Goal: Task Accomplishment & Management: Complete application form

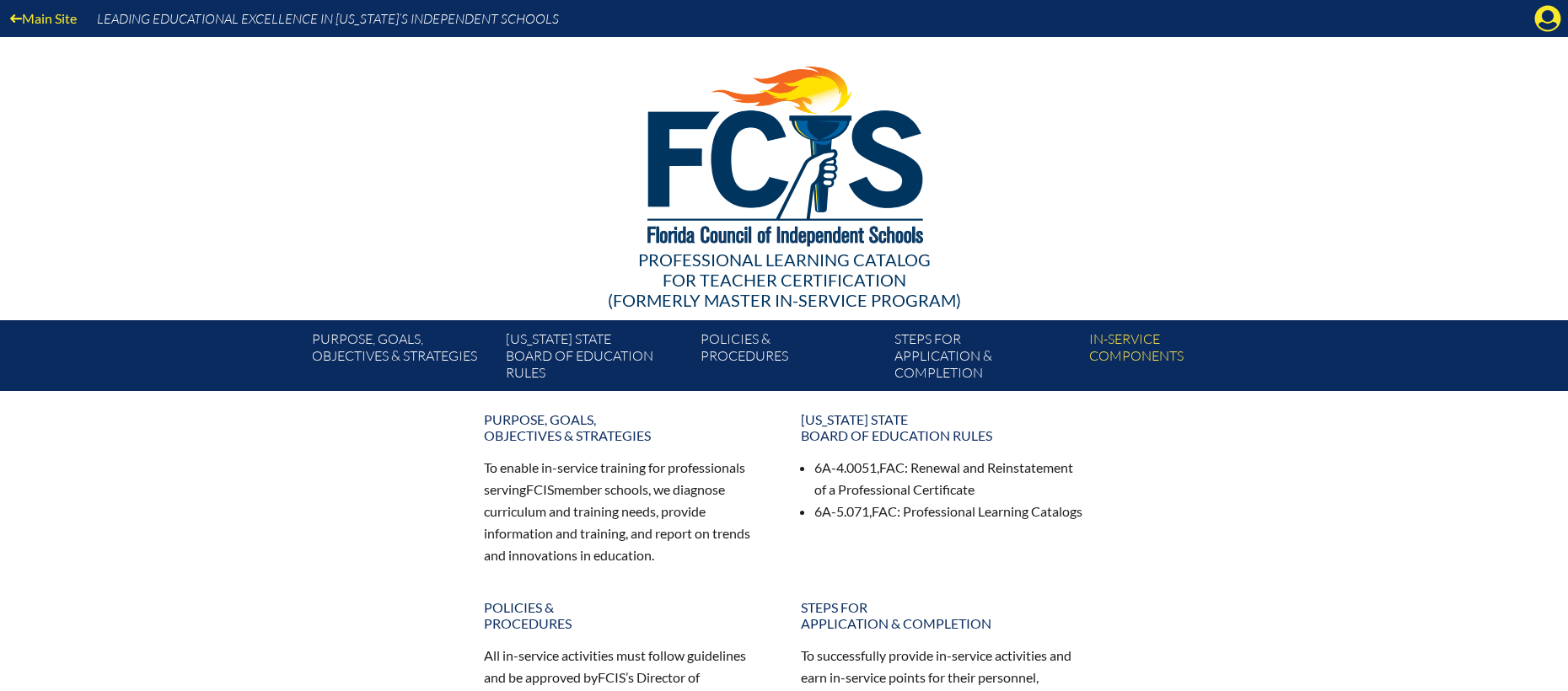
click at [1317, 157] on div "Main Site Leading Educational Excellence in Florida’s Independent Schools Profe…" at bounding box center [784, 195] width 1568 height 391
click at [1547, 14] on icon "Manage account" at bounding box center [1547, 19] width 27 height 27
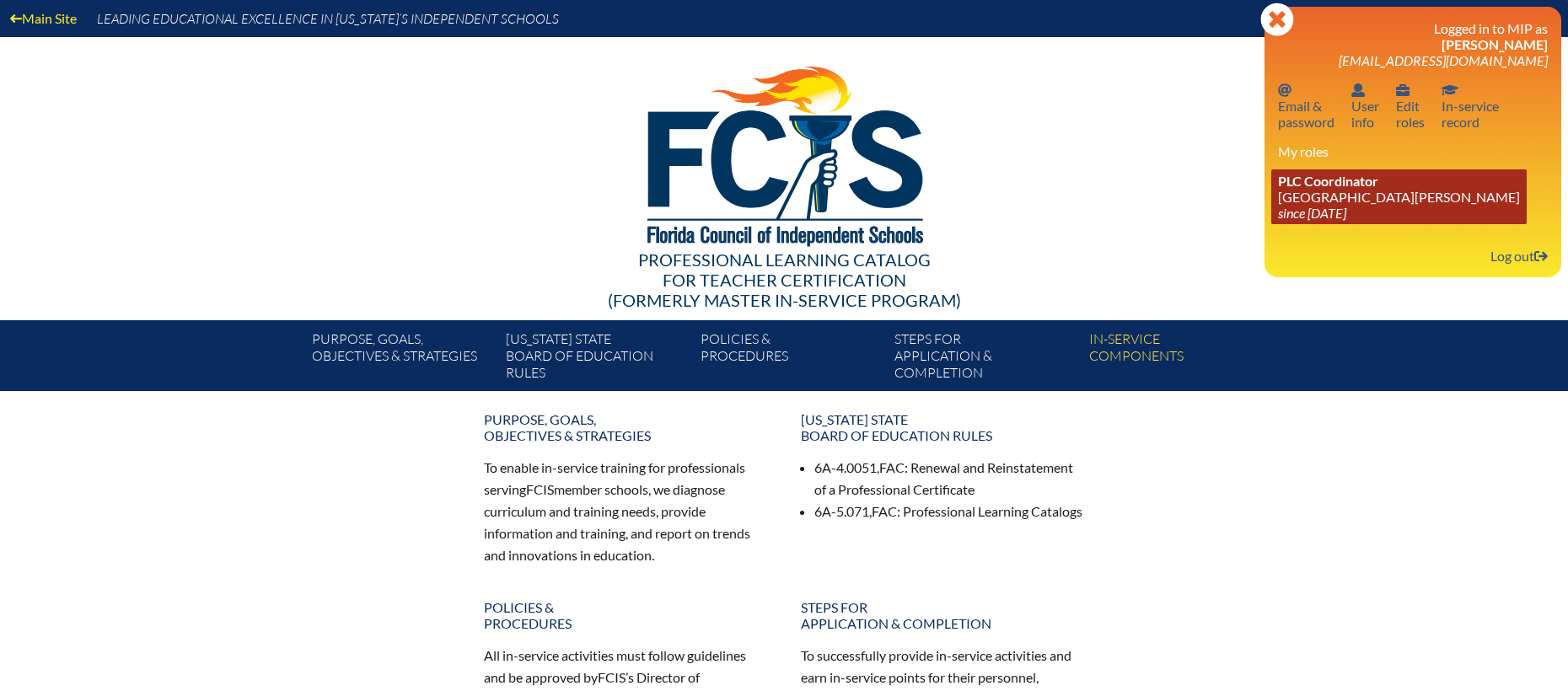
click at [1336, 192] on link "PLC Coordinator St. Johns Country Day School since 2022 Aug 3" at bounding box center [1399, 197] width 256 height 55
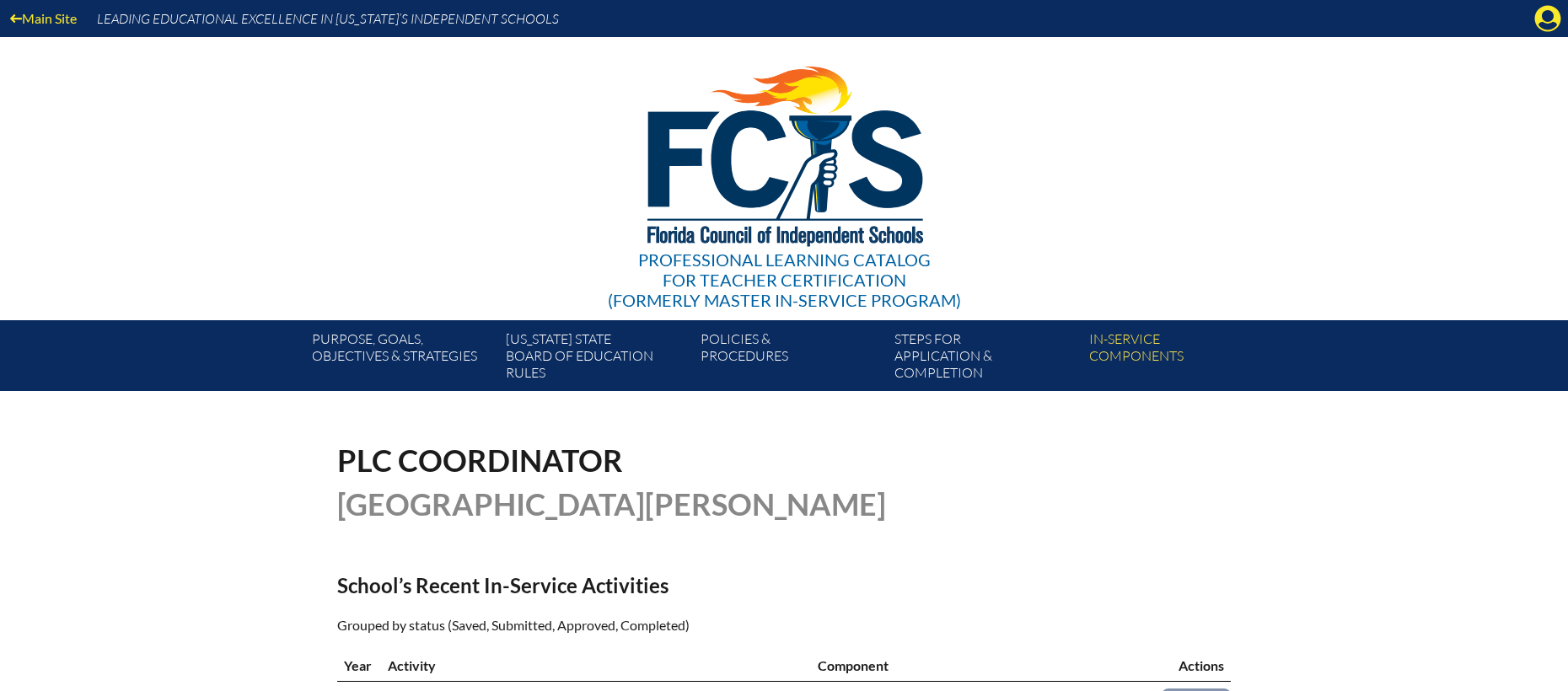
click at [1547, 30] on icon "Manage account" at bounding box center [1547, 19] width 27 height 27
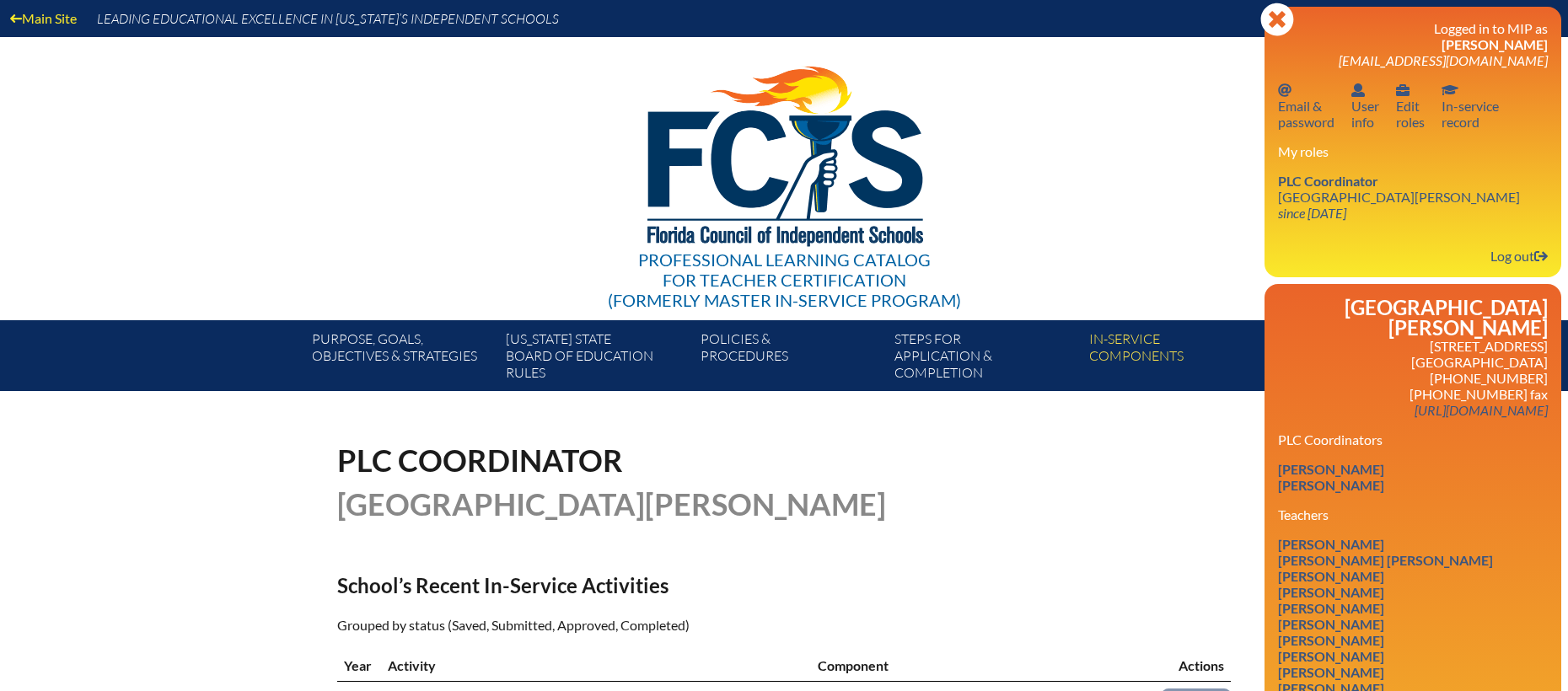
click at [1077, 170] on div "Professional Learning Catalog for Teacher Certification (formerly Master In-ser…" at bounding box center [783, 178] width 1025 height 283
click at [1279, 16] on icon "Close" at bounding box center [1276, 19] width 33 height 33
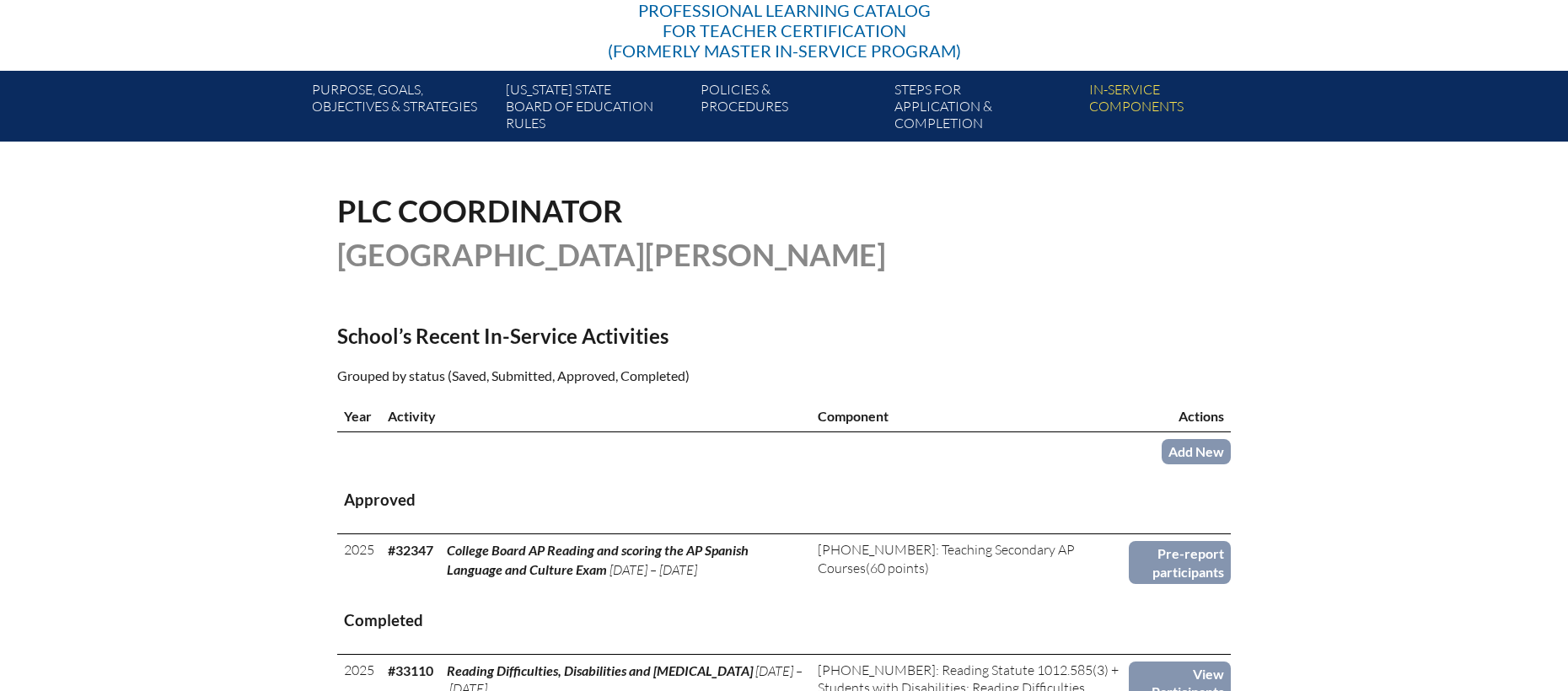
scroll to position [253, 0]
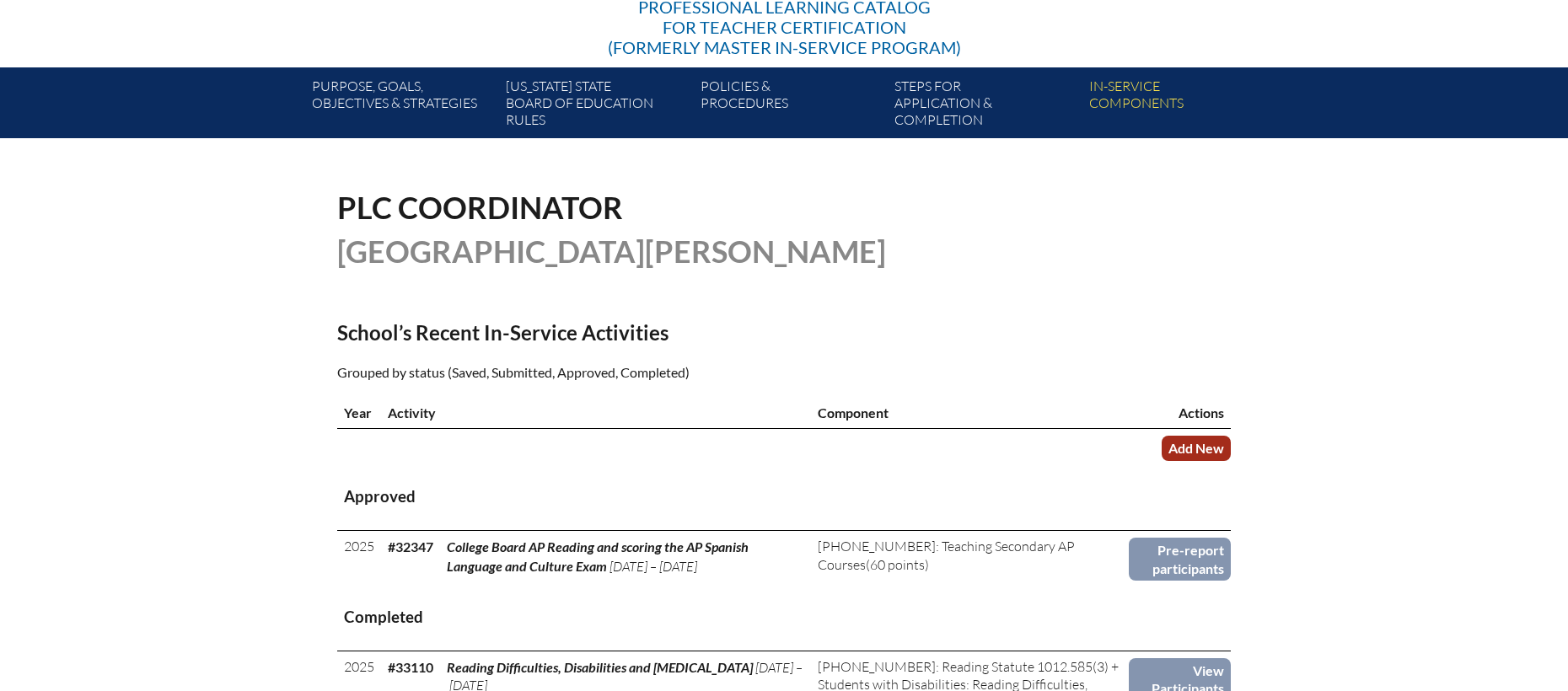
click at [1204, 437] on link "Add New" at bounding box center [1195, 448] width 69 height 25
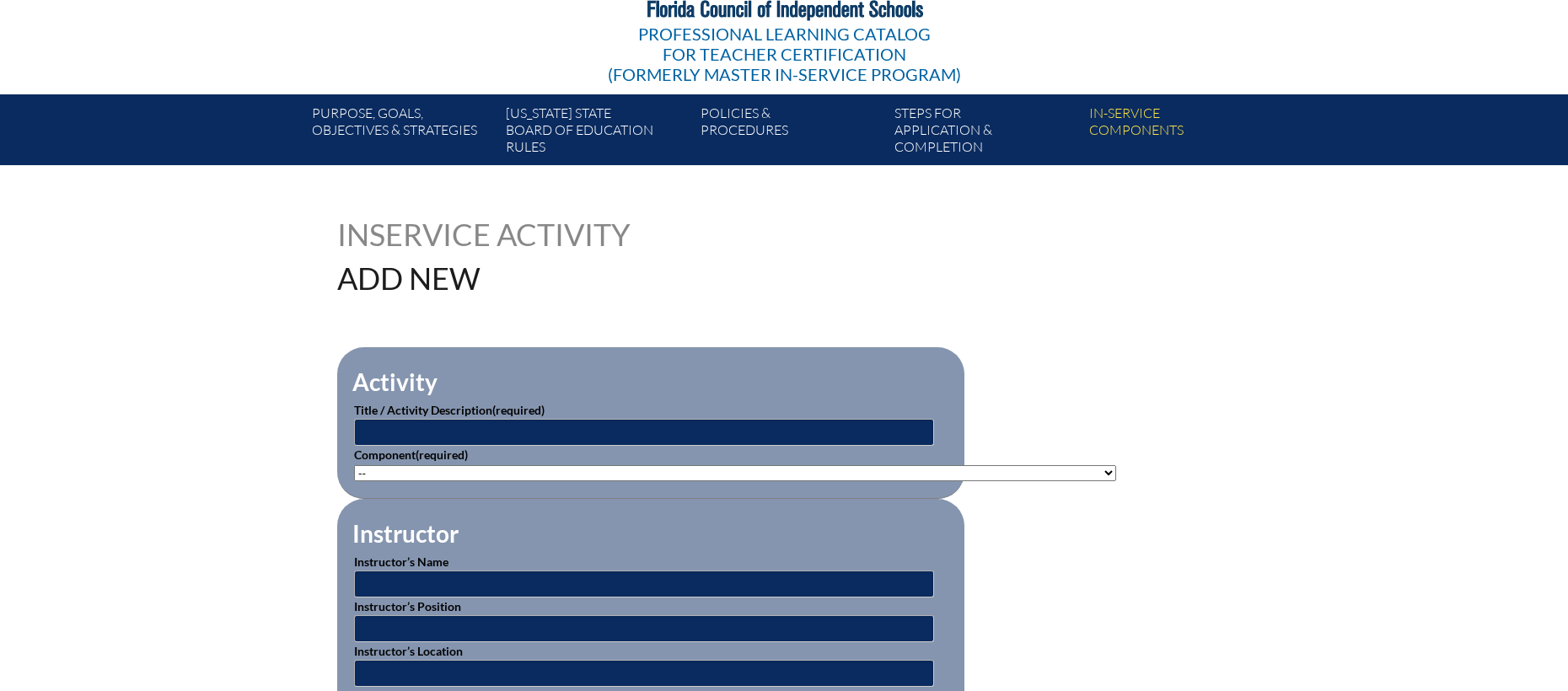
scroll to position [248, 0]
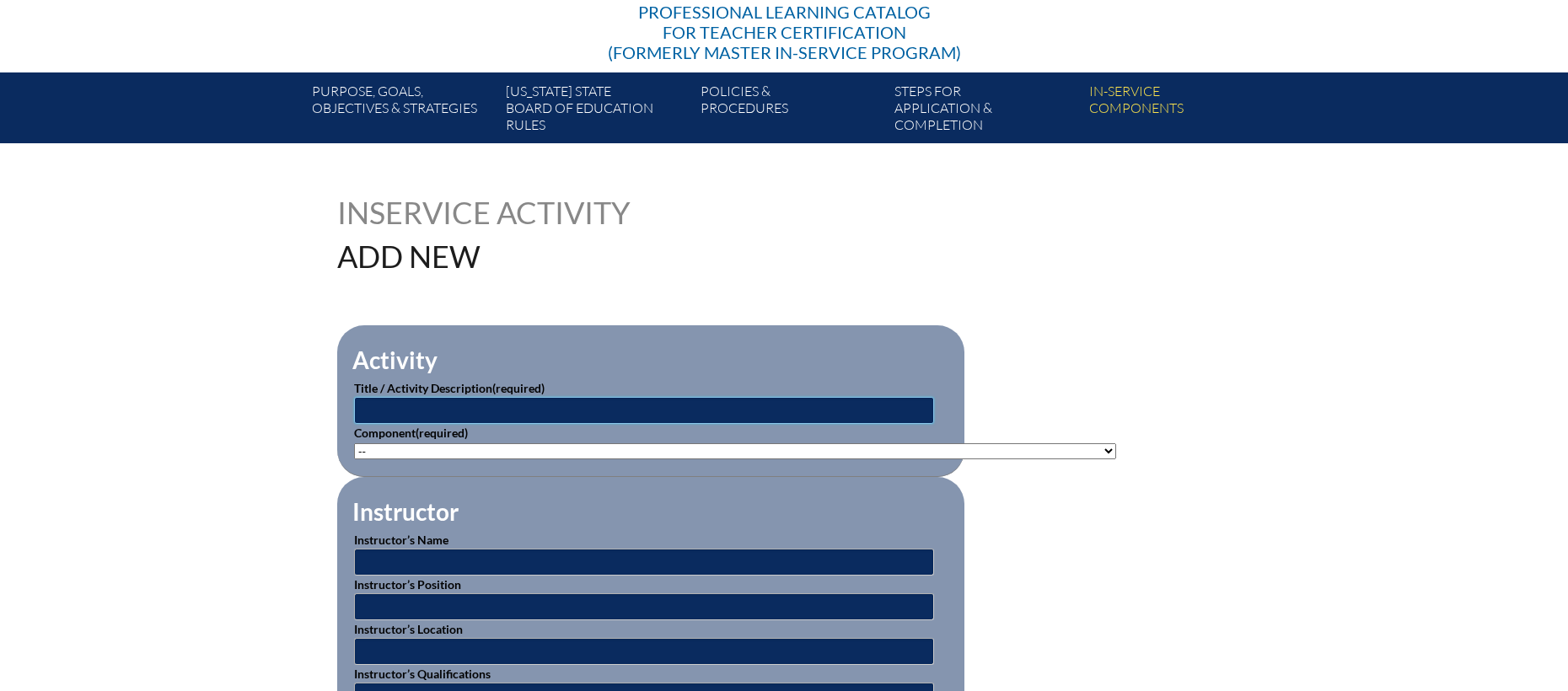
click at [416, 400] on input "text" at bounding box center [644, 410] width 580 height 27
type input "New Hire Training"
click at [469, 447] on select"]"] "-- 1-000-001: Appropriate Art Activities 1-000-002: Concept and Art Process for…" at bounding box center [734, 452] width 762 height 16
select select"]"] "76025"
click at [354, 444] on select"]"] "-- 1-000-001: Appropriate Art Activities 1-000-002: Concept and Art Process for…" at bounding box center [734, 452] width 762 height 16
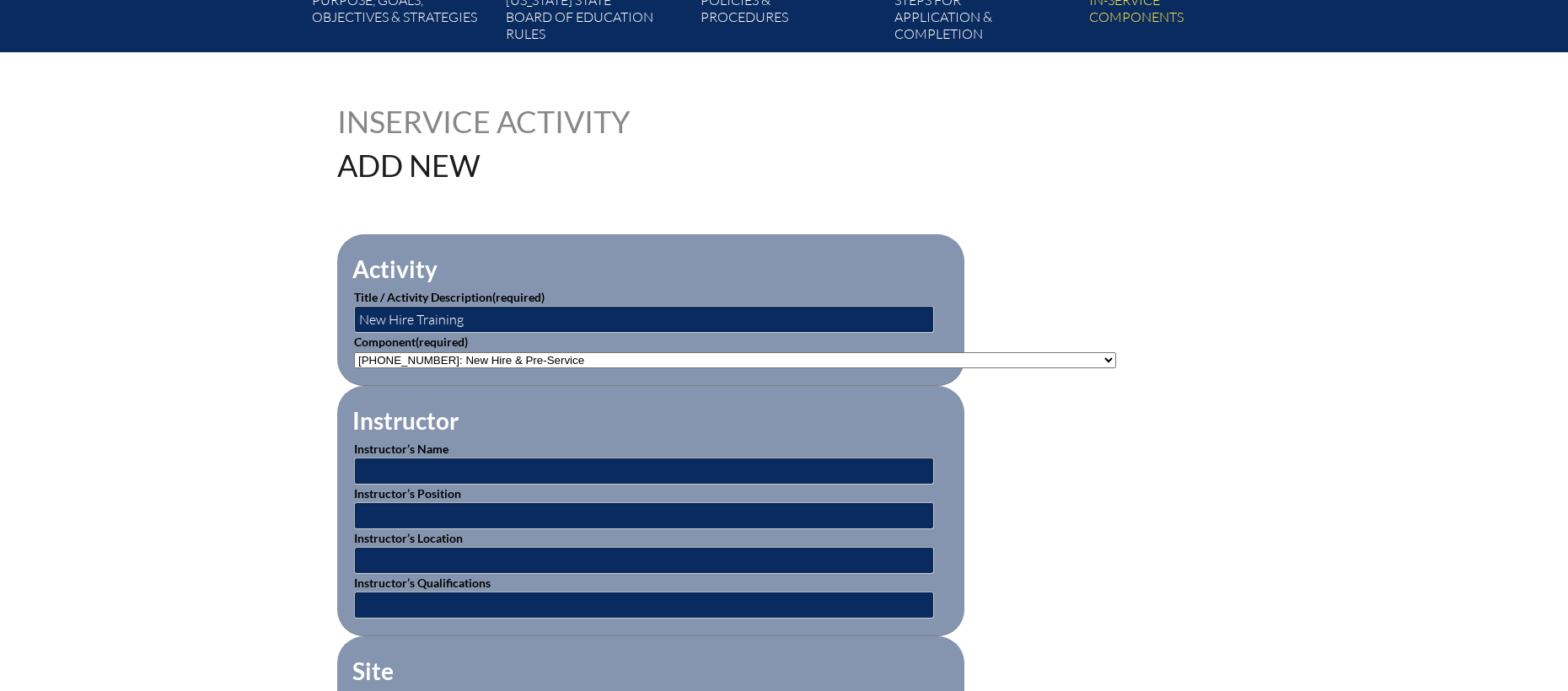
scroll to position [471, 0]
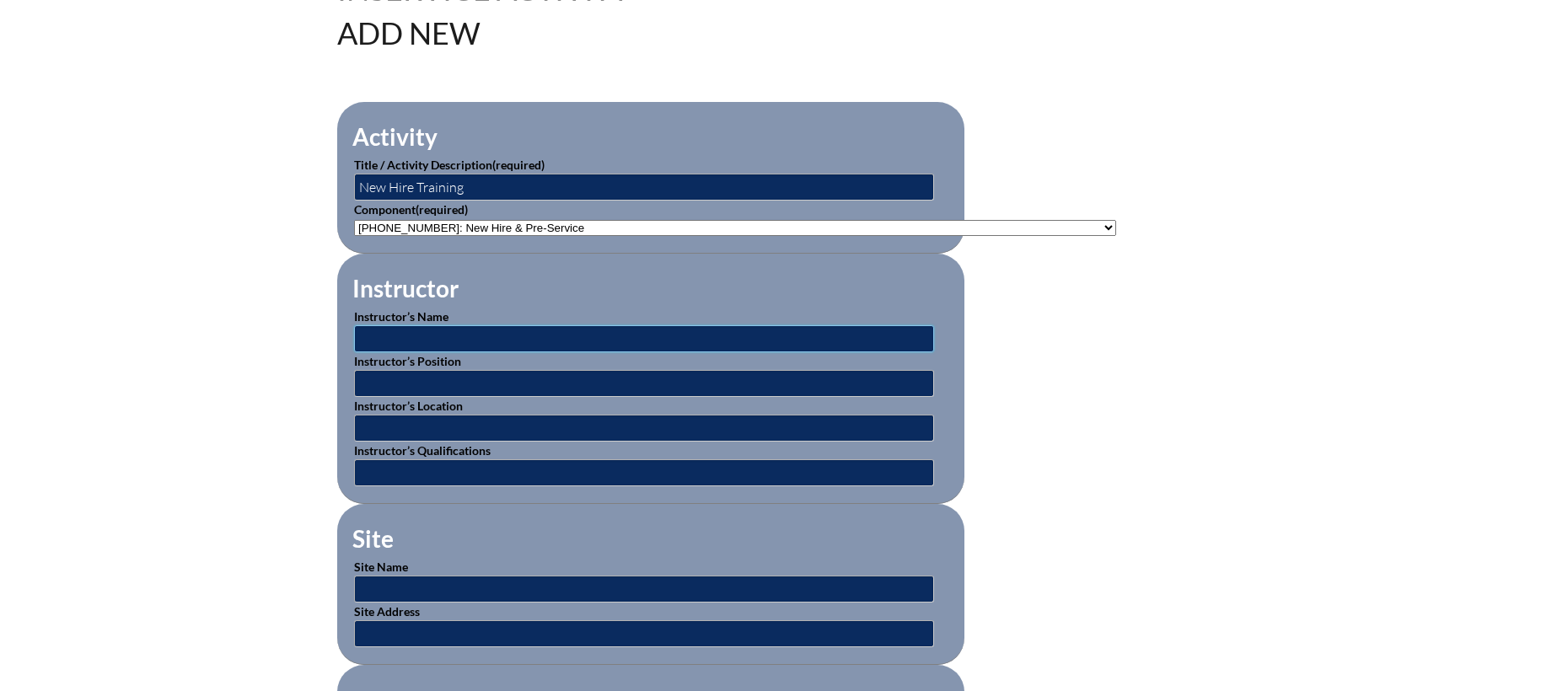
click at [493, 326] on input "text" at bounding box center [644, 340] width 580 height 27
type input "[PERSON_NAME]"
click at [438, 373] on input "text" at bounding box center [644, 384] width 580 height 27
type input "HR Director"
click at [428, 422] on input "text" at bounding box center [644, 428] width 580 height 27
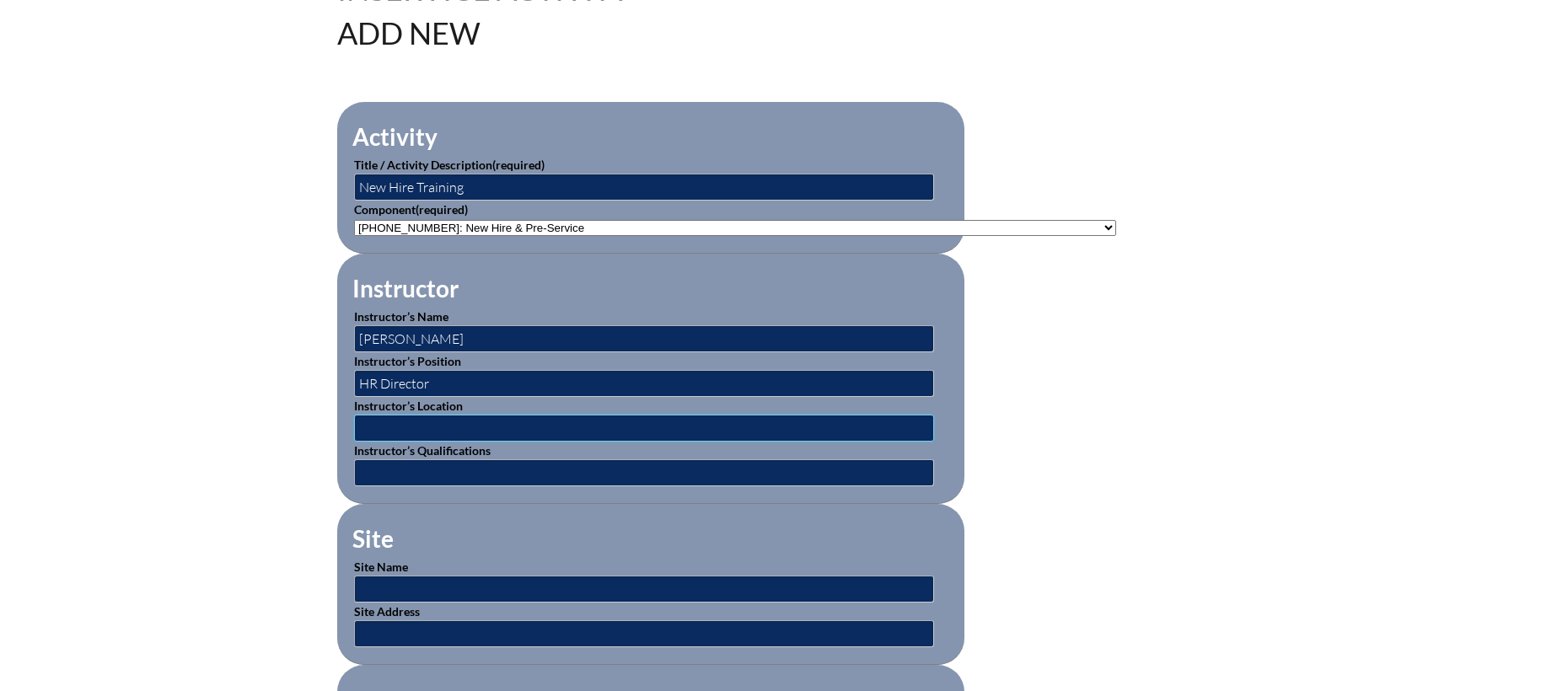
type input "[GEOGRAPHIC_DATA][PERSON_NAME]"
click at [445, 470] on input "text" at bounding box center [644, 473] width 580 height 27
type input "Expert"
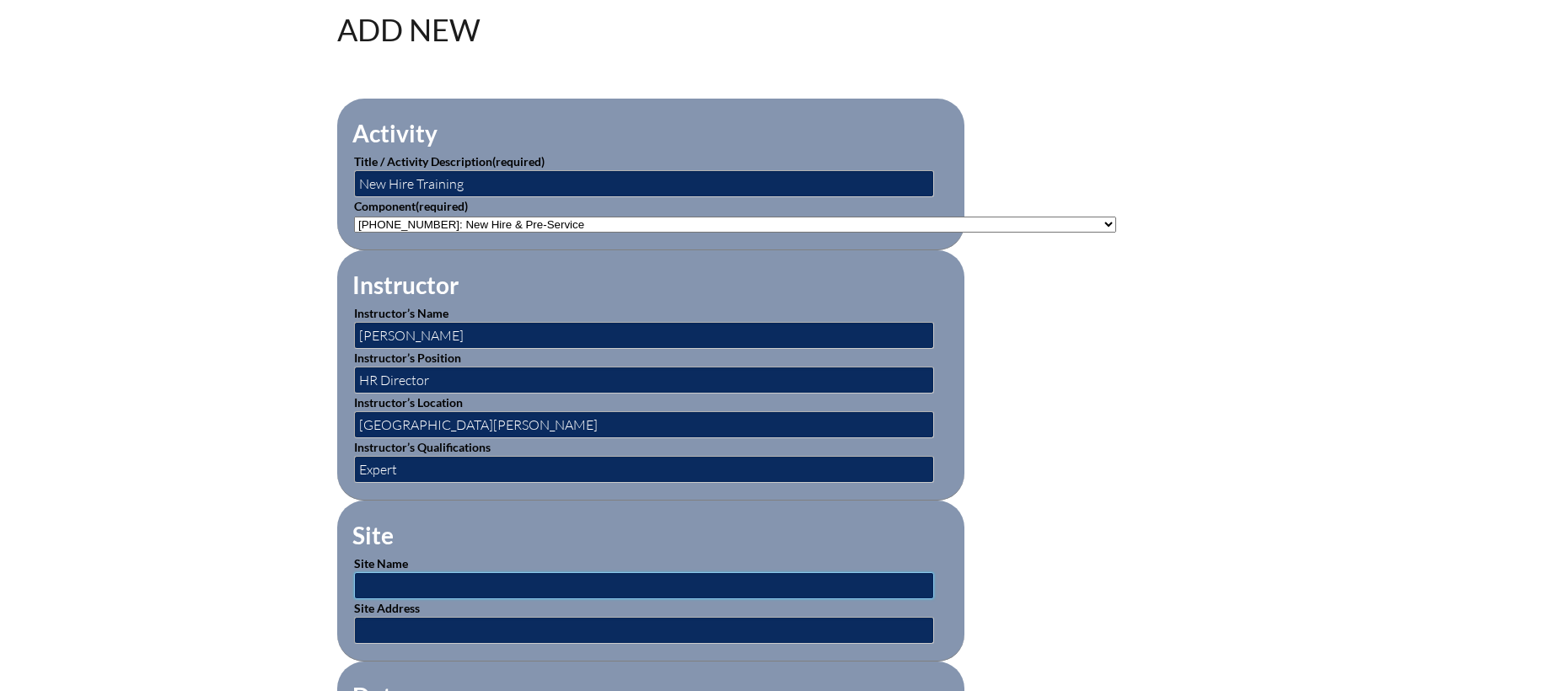
click at [469, 572] on input "text" at bounding box center [644, 586] width 580 height 27
type input "[GEOGRAPHIC_DATA][PERSON_NAME]"
click at [455, 617] on input "text" at bounding box center [644, 631] width 580 height 27
type input "3100 Doctors Lake Drive Orange Park, FL. 32073"
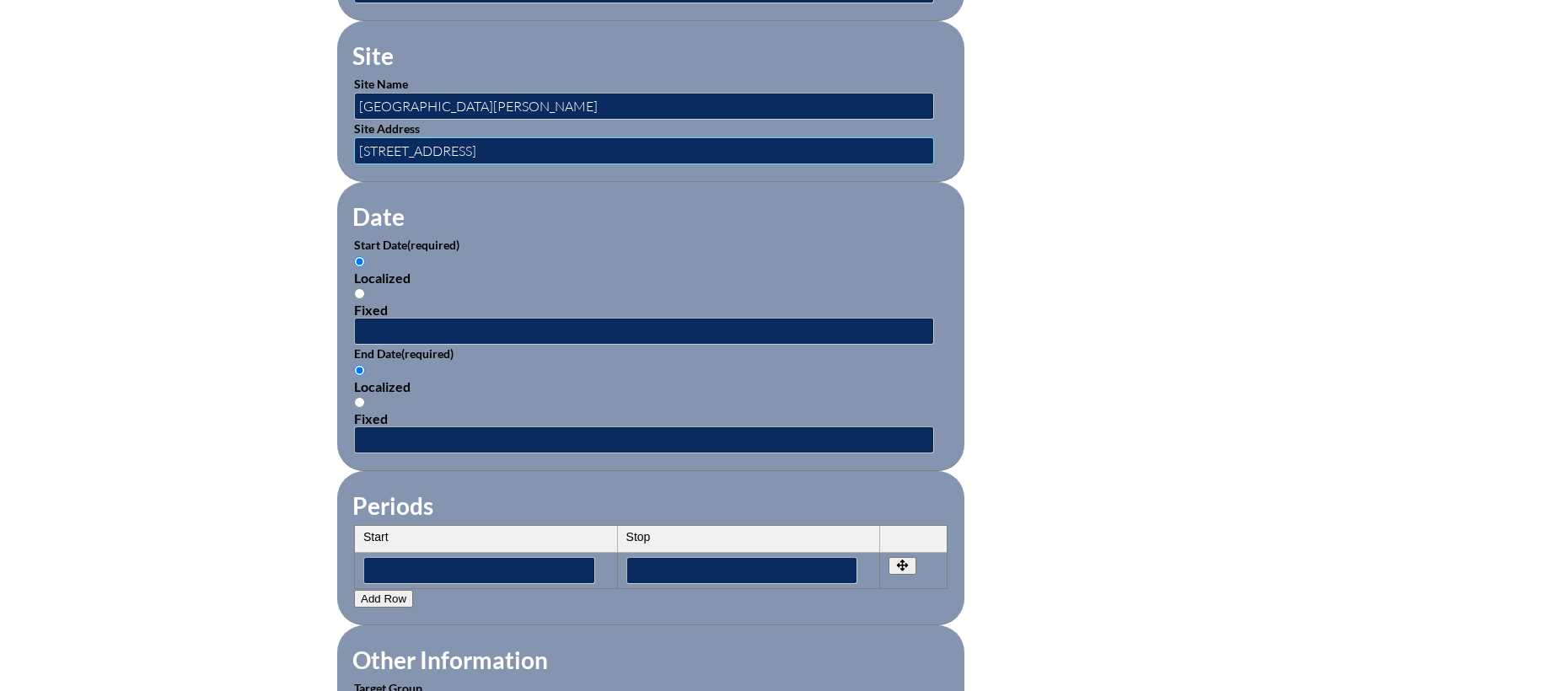
scroll to position [958, 0]
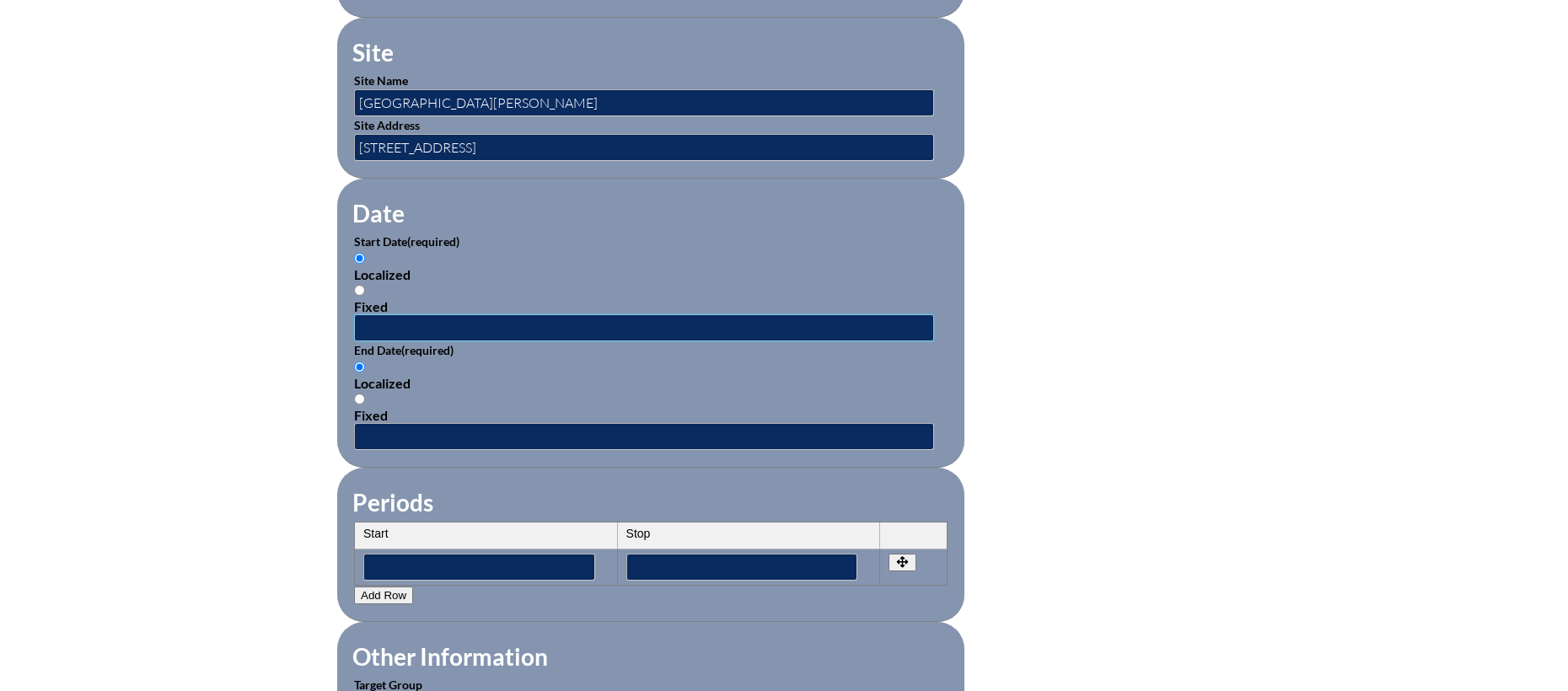
click at [386, 321] on input "text" at bounding box center [644, 328] width 580 height 27
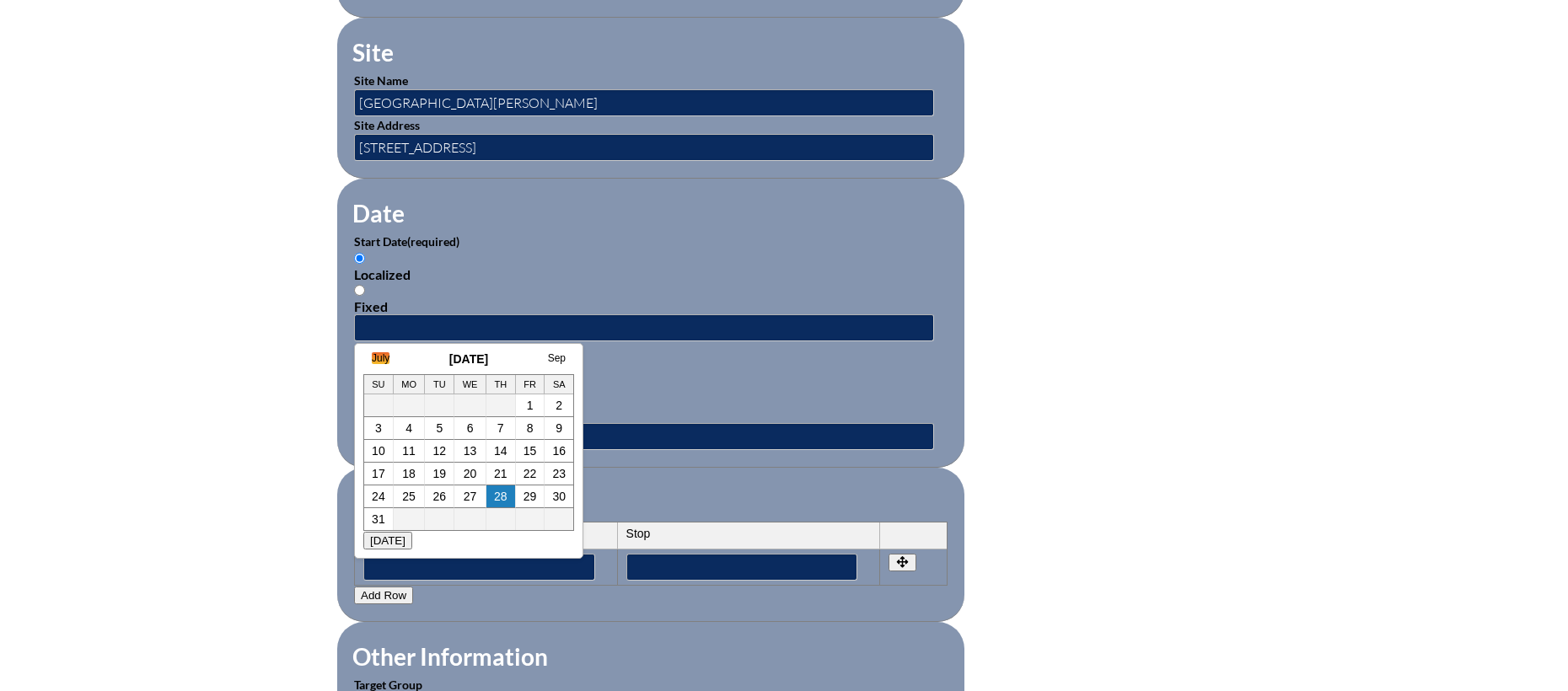
click at [381, 357] on link "July" at bounding box center [380, 358] width 18 height 12
click at [543, 357] on link "Aug" at bounding box center [539, 358] width 18 height 12
click at [514, 404] on link "1" at bounding box center [513, 405] width 7 height 14
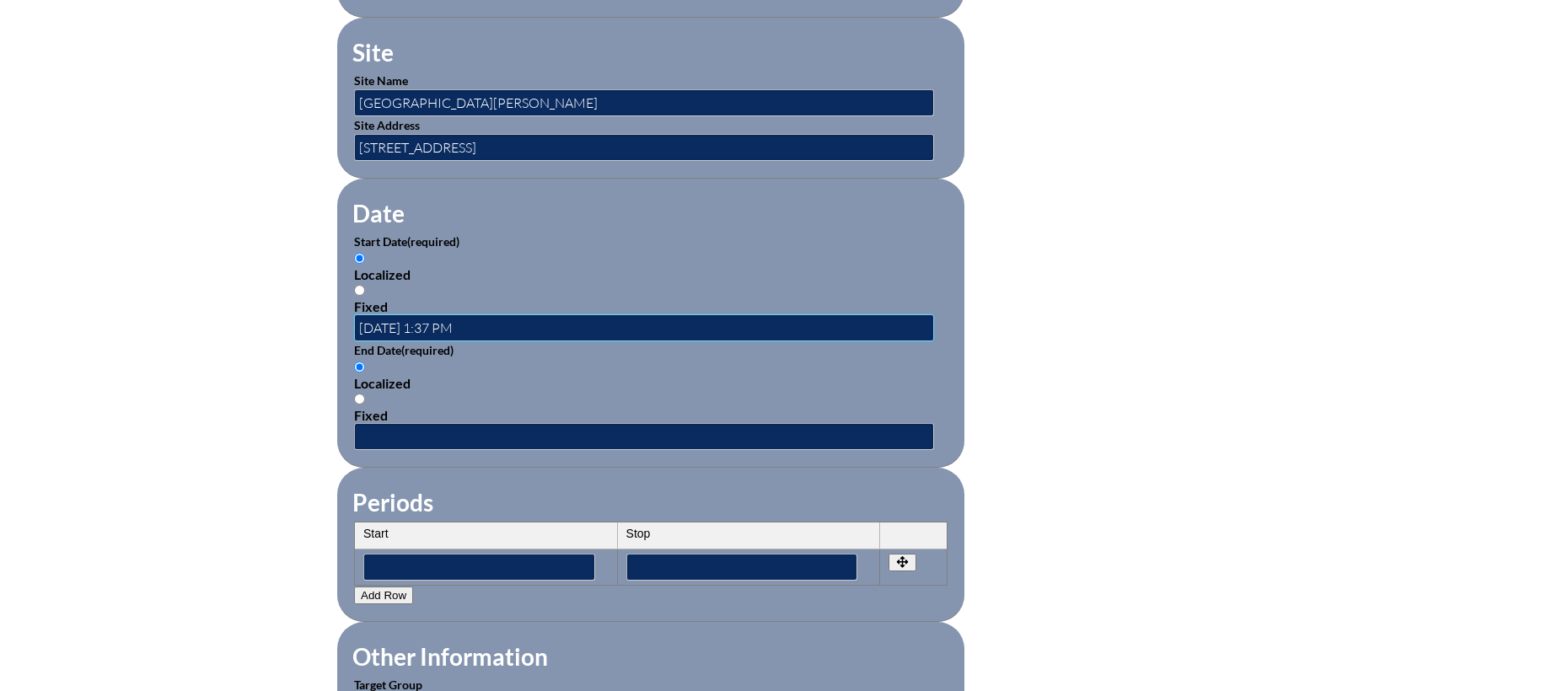
scroll to position [0, 0]
click at [439, 322] on input "2025-08-01 1:37 PM" at bounding box center [644, 328] width 580 height 27
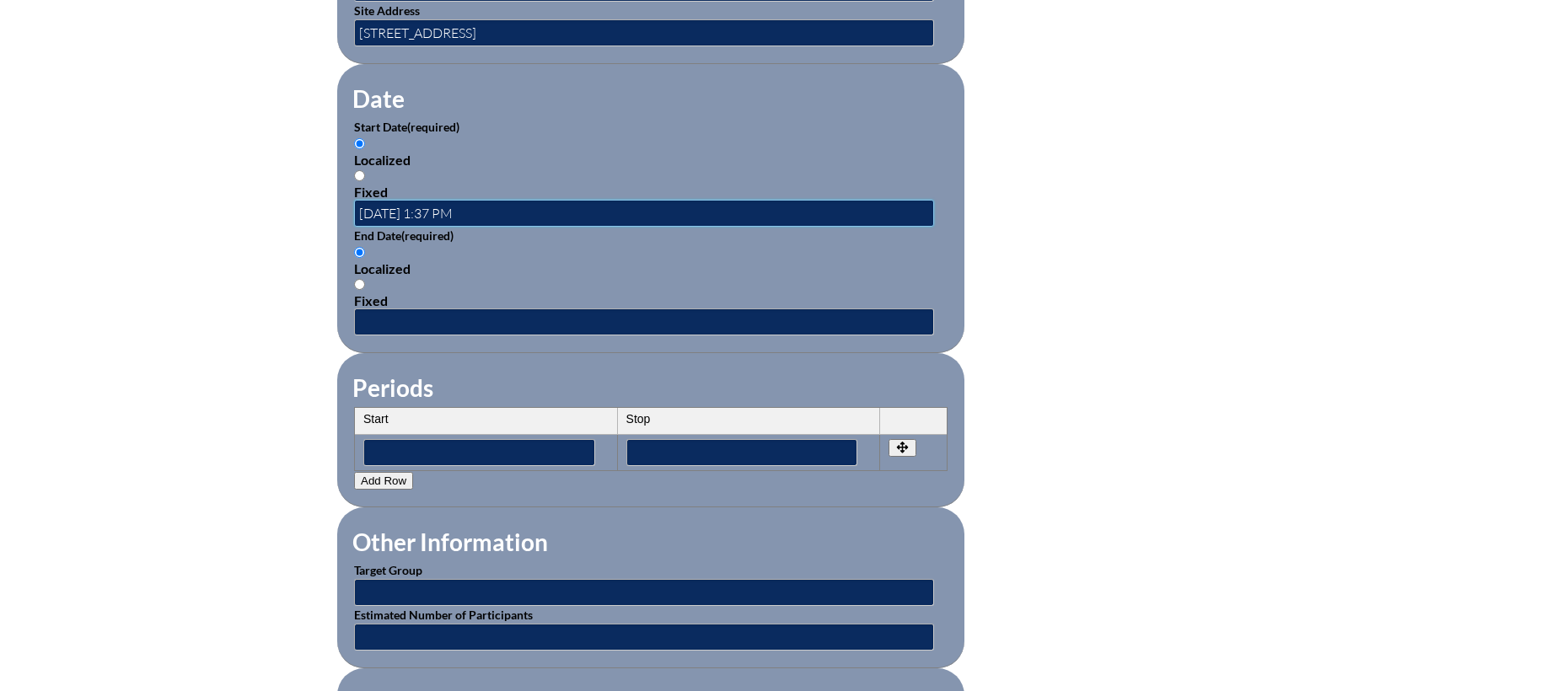
scroll to position [1132, 0]
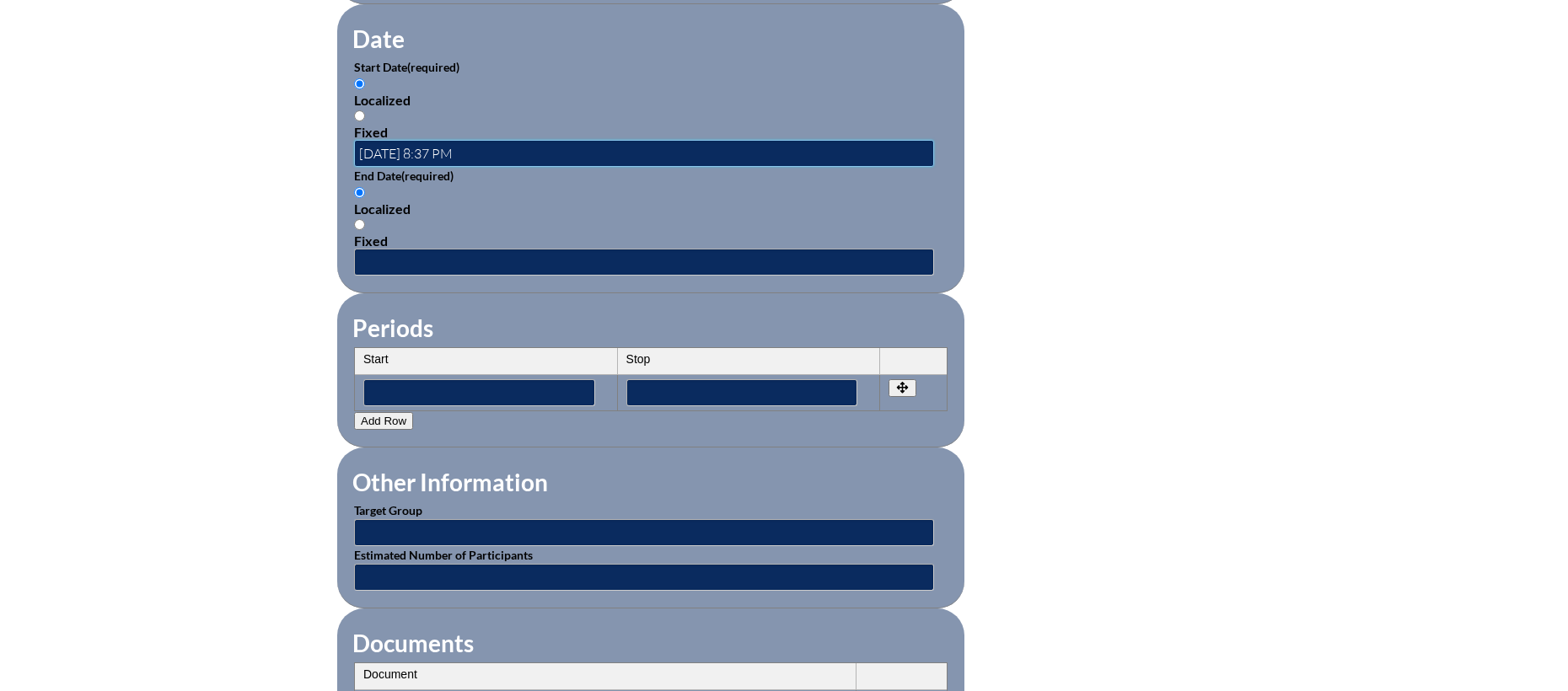
click at [458, 143] on input "2025-08-01 8:37 PM" at bounding box center [644, 154] width 580 height 27
type input "2025-08-01 8:30 AM"
click at [428, 258] on input "text" at bounding box center [644, 263] width 580 height 27
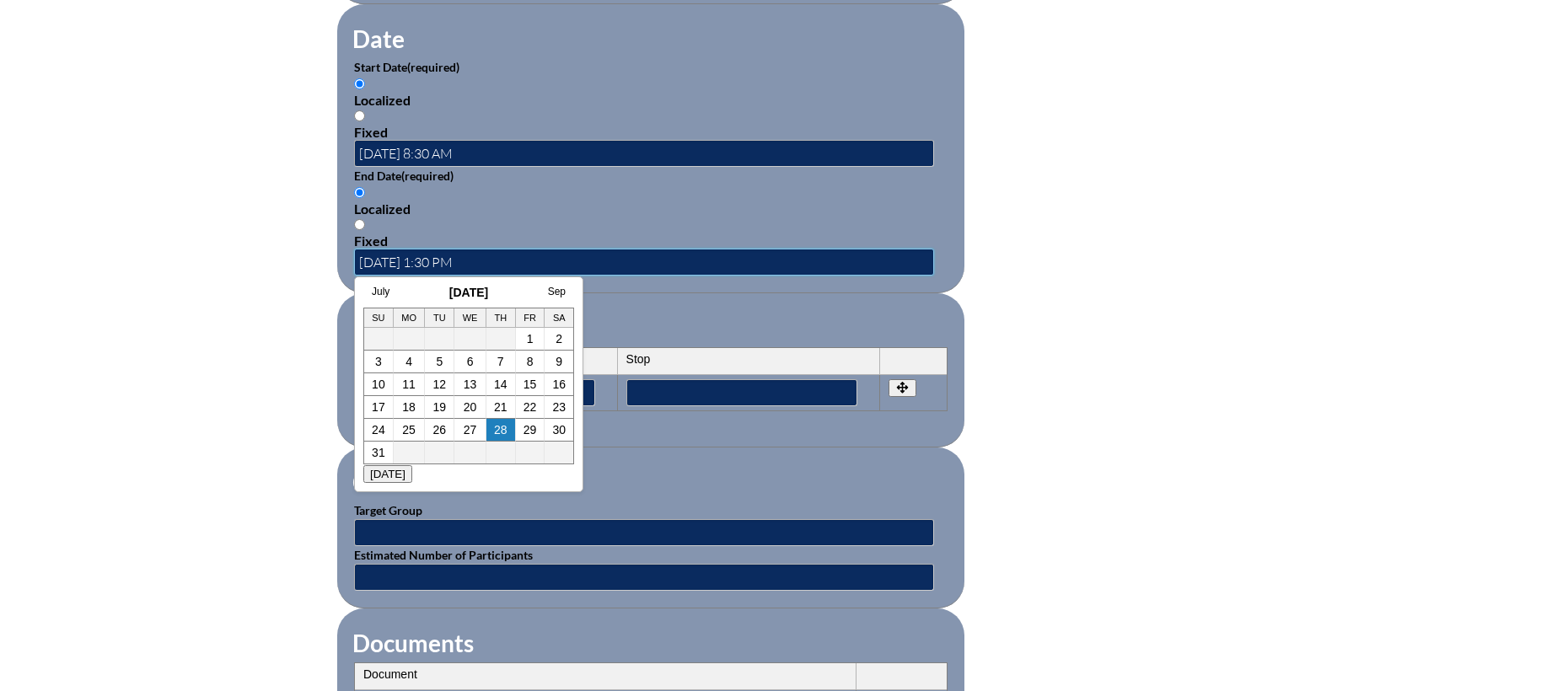
type input "2025-08-01 1:30 PM"
click at [677, 449] on fieldset "Other Information Target Group Estimated Number of Participants" at bounding box center [650, 528] width 627 height 161
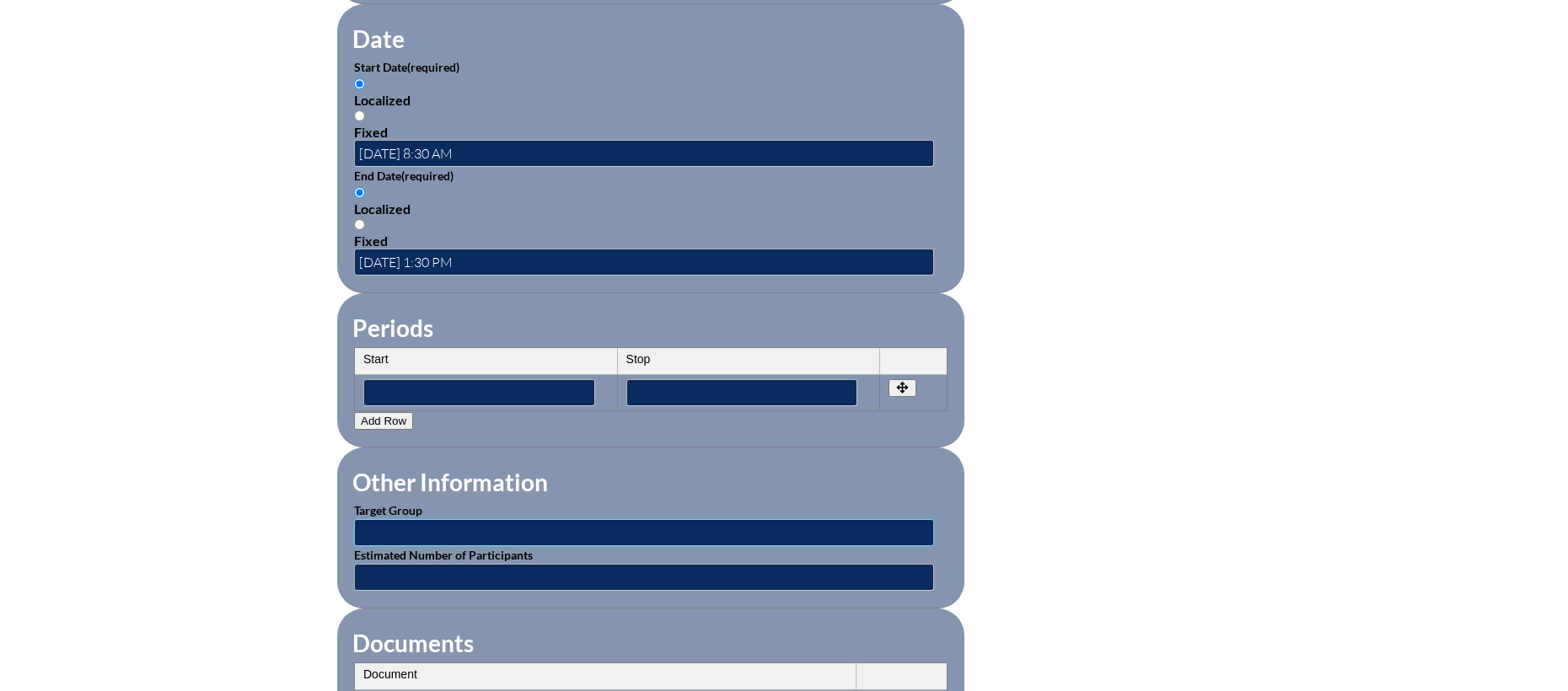
click at [521, 519] on input "text" at bounding box center [644, 533] width 580 height 27
type input "Faculty"
click at [439, 573] on input "text" at bounding box center [644, 578] width 580 height 27
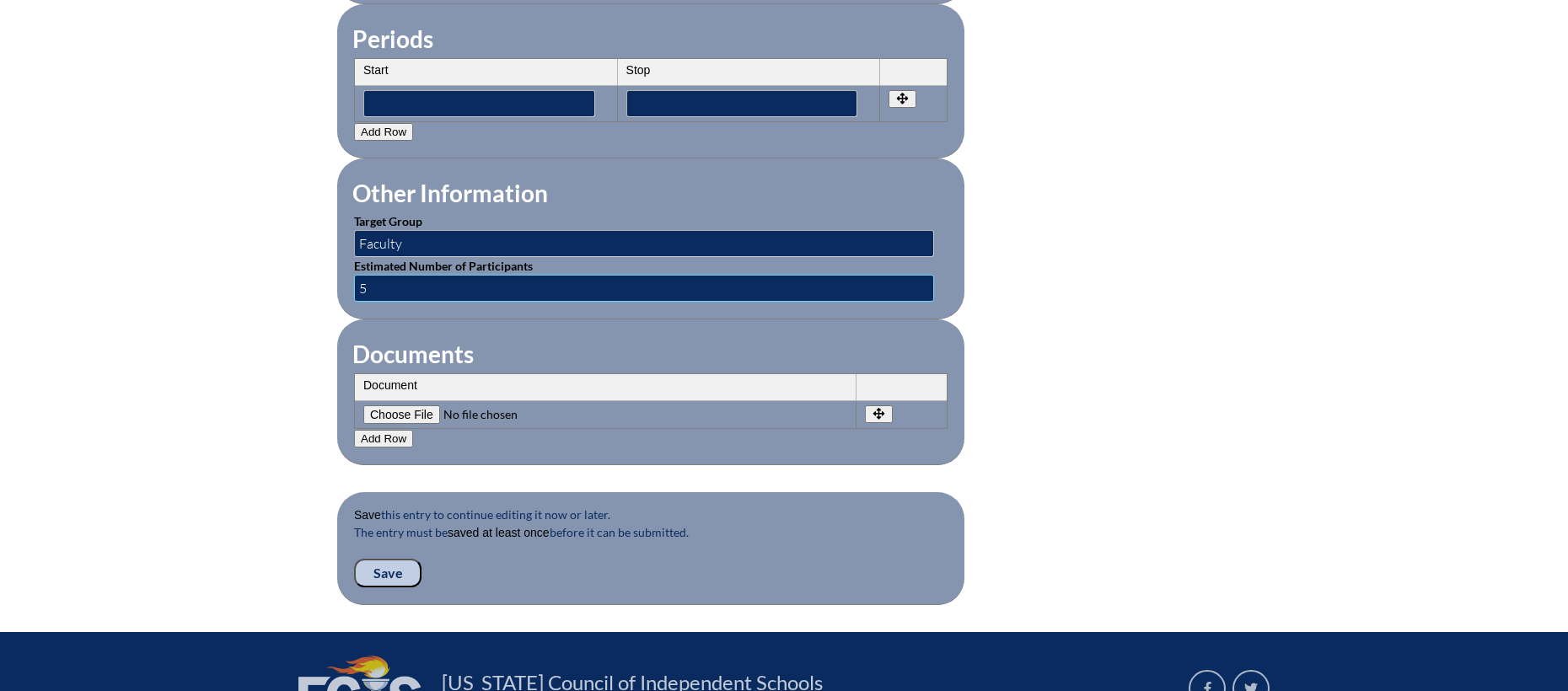
scroll to position [1586, 0]
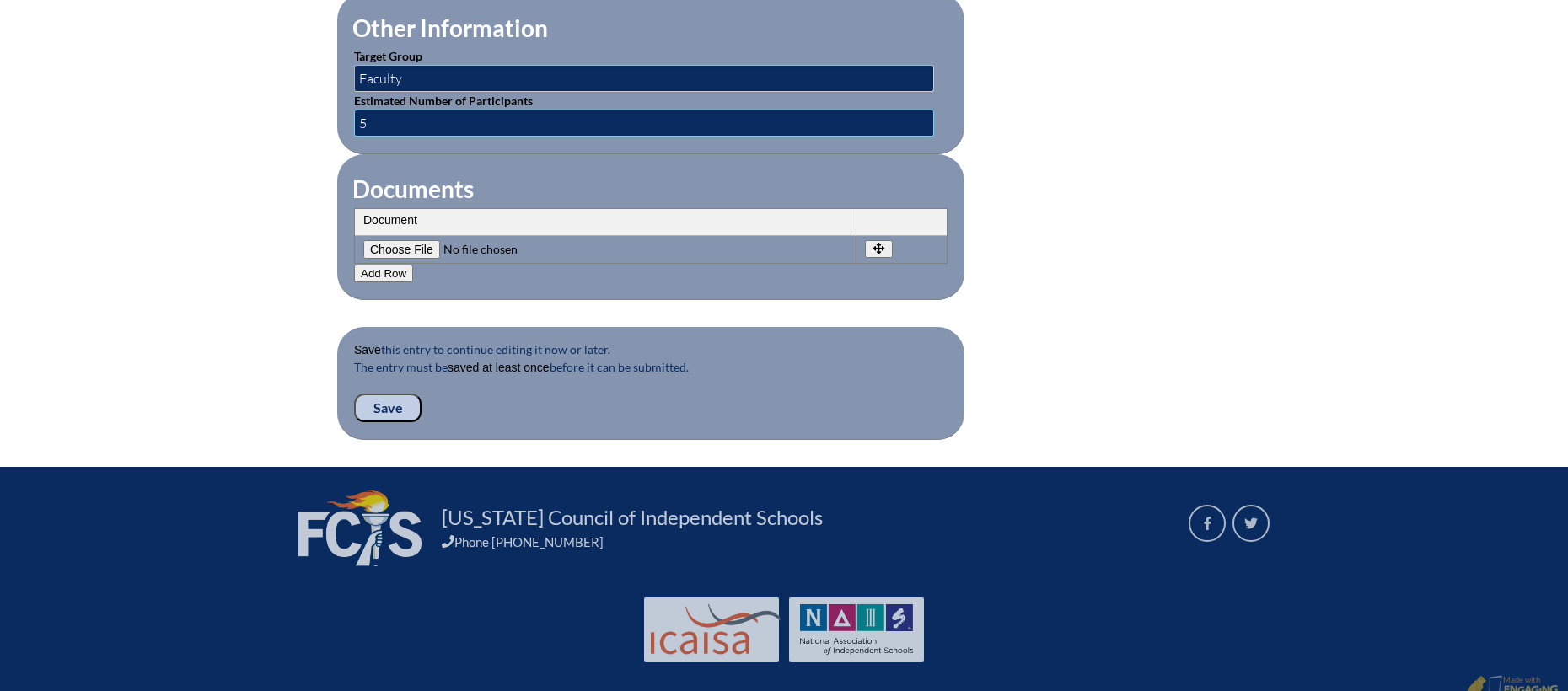
type input "5"
click at [386, 394] on input "Save" at bounding box center [387, 408] width 68 height 29
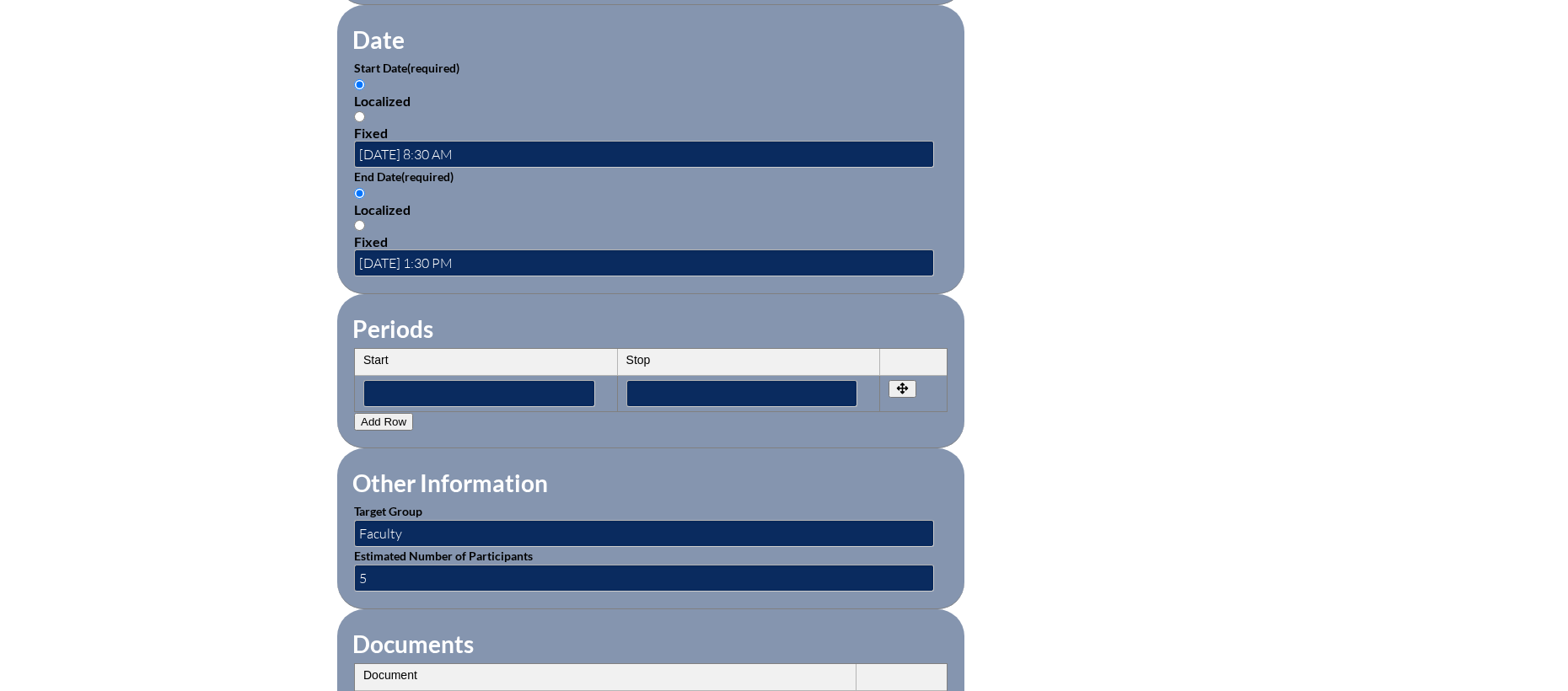
scroll to position [1445, 0]
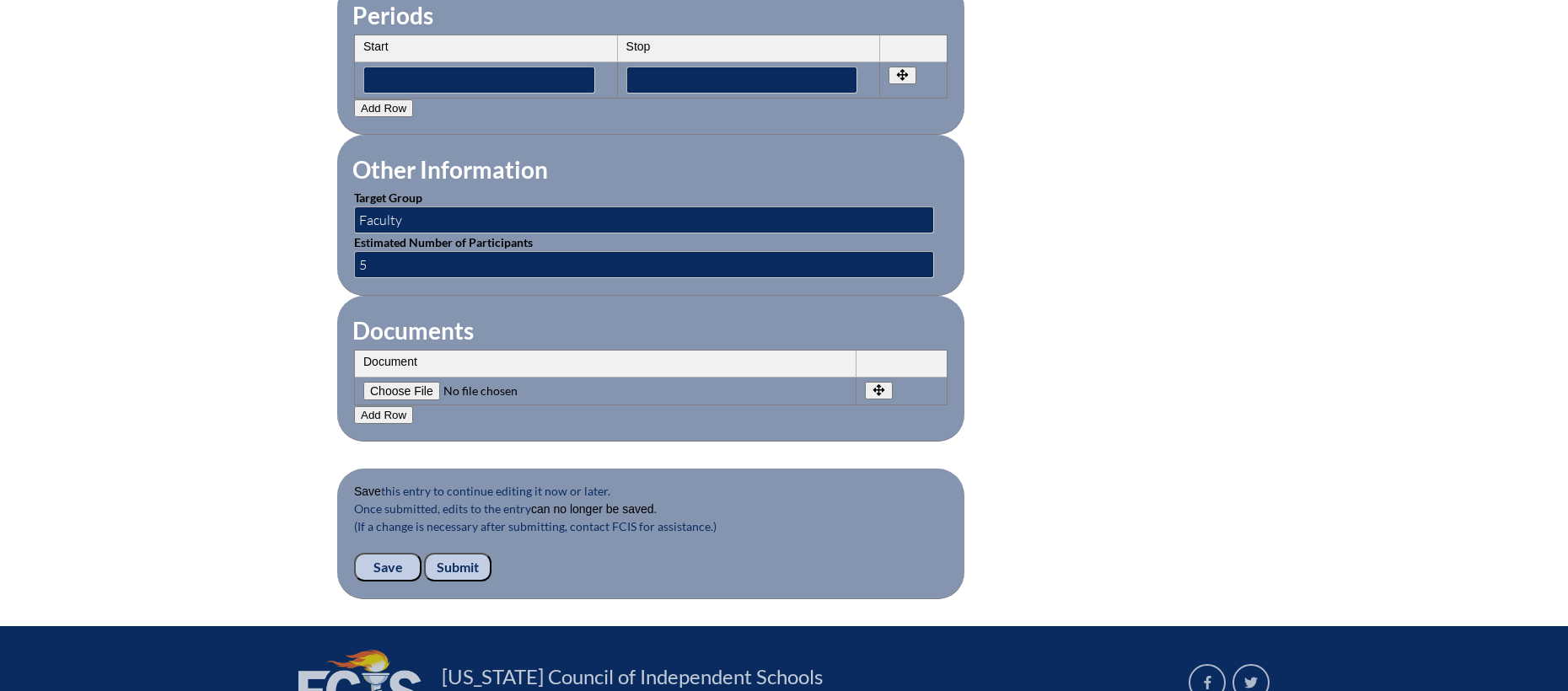
click at [396, 557] on input "Save" at bounding box center [387, 568] width 68 height 29
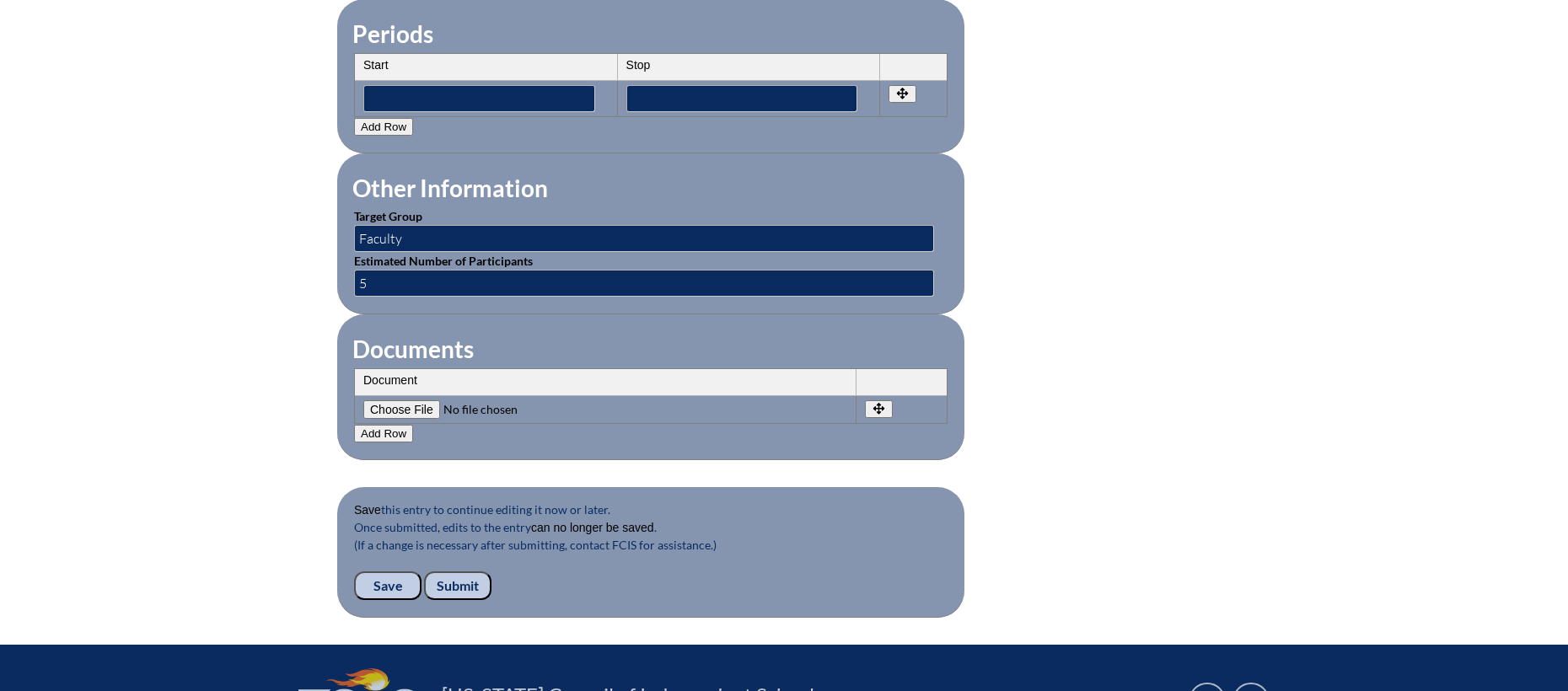
scroll to position [1597, 0]
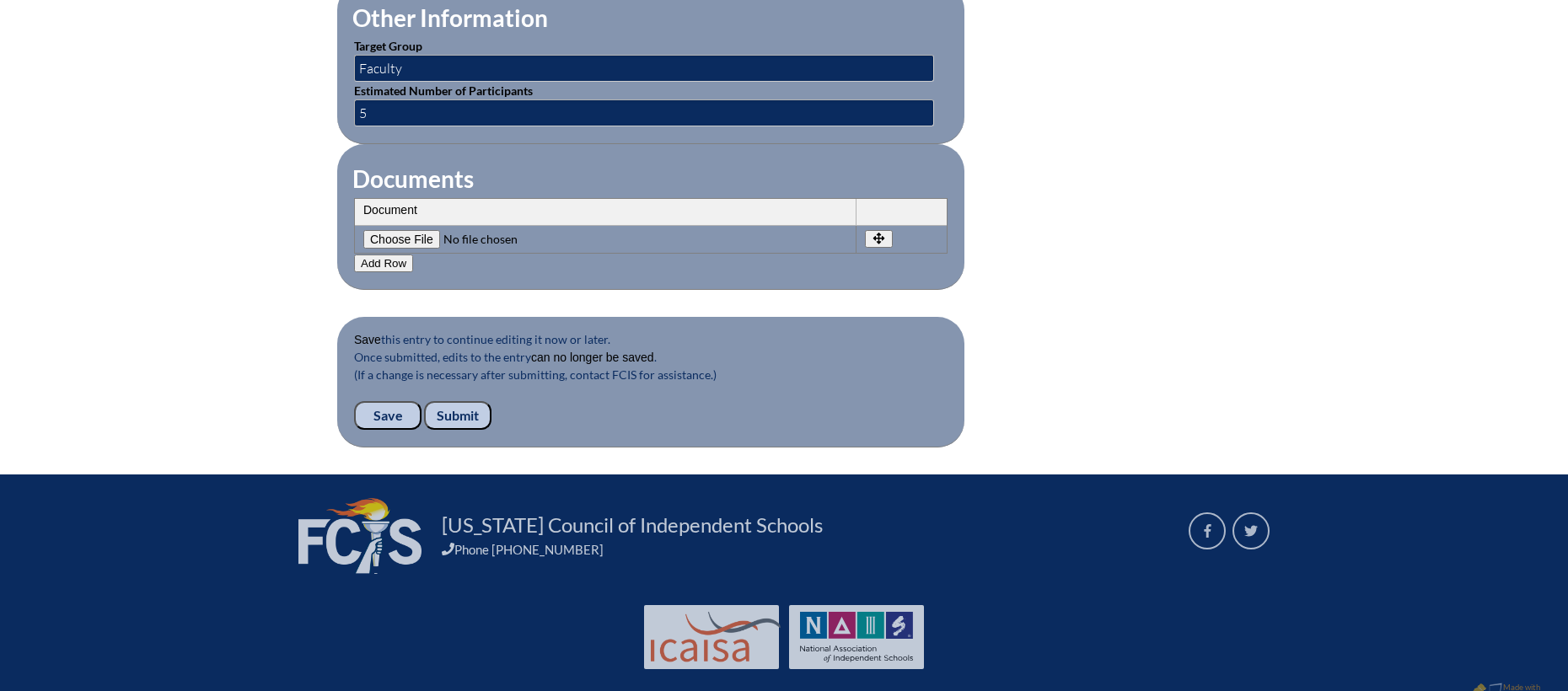
click at [452, 401] on input "Submit" at bounding box center [457, 416] width 68 height 29
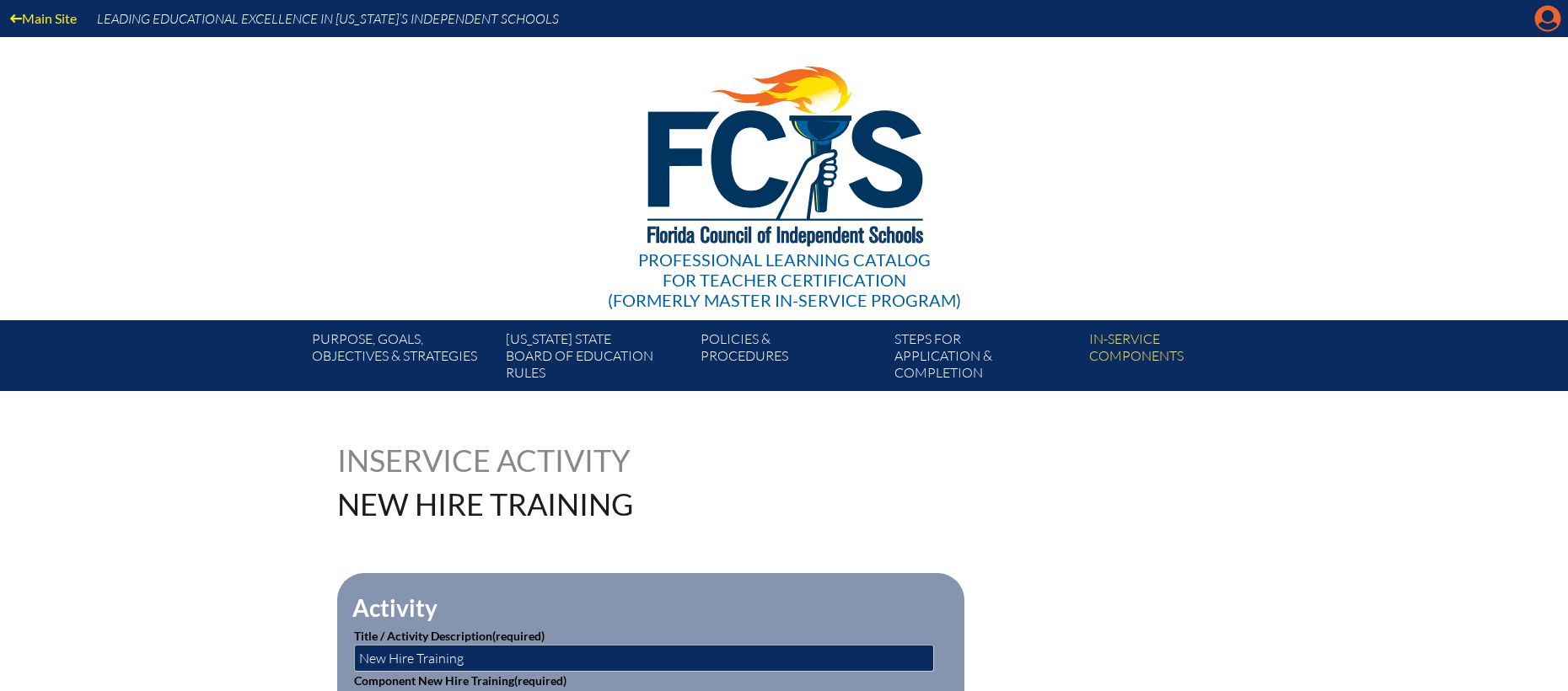
click at [1543, 25] on icon "Manage account" at bounding box center [1547, 19] width 27 height 27
drag, startPoint x: 1541, startPoint y: 20, endPoint x: 1512, endPoint y: 145, distance: 128.3
click at [1541, 20] on icon at bounding box center [1547, 19] width 27 height 27
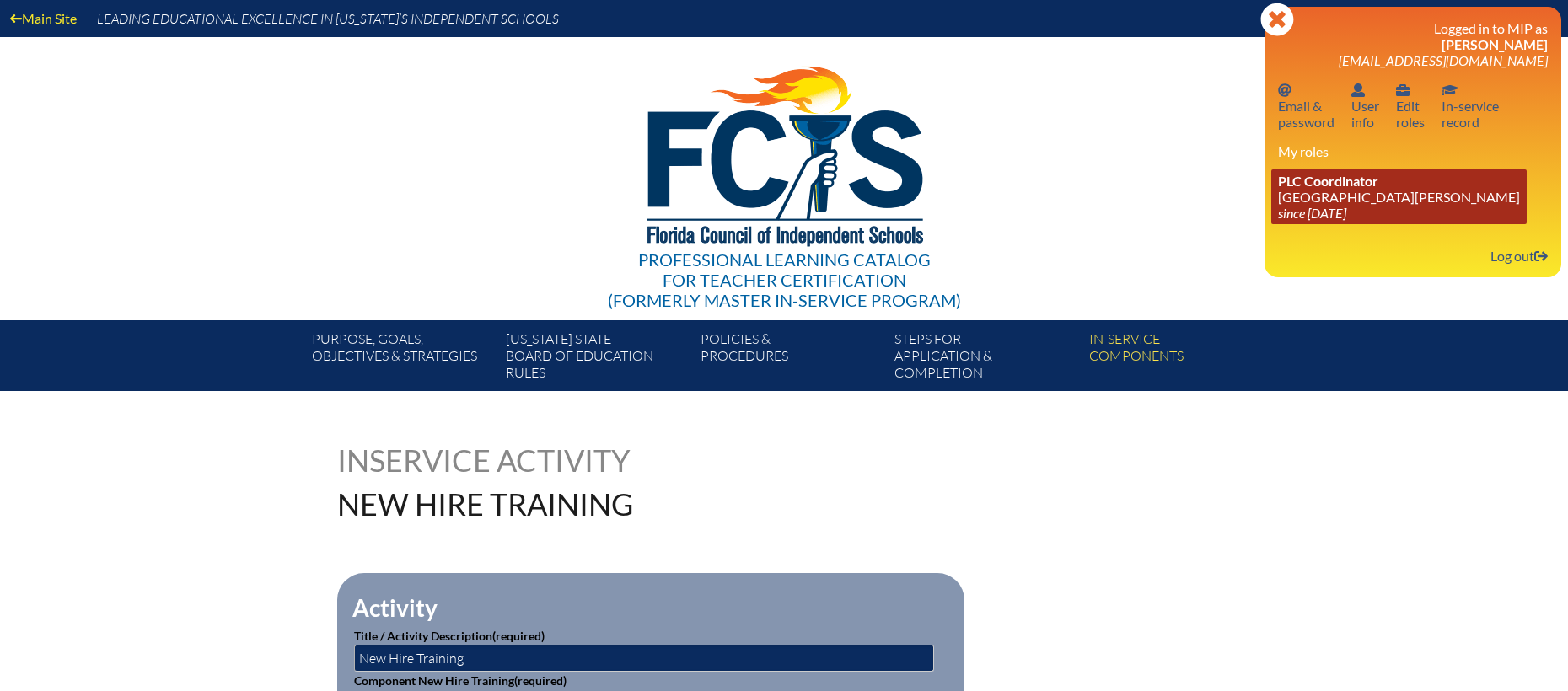
click at [1369, 191] on link "PLC Coordinator [GEOGRAPHIC_DATA][PERSON_NAME] since [DATE]" at bounding box center [1399, 197] width 256 height 55
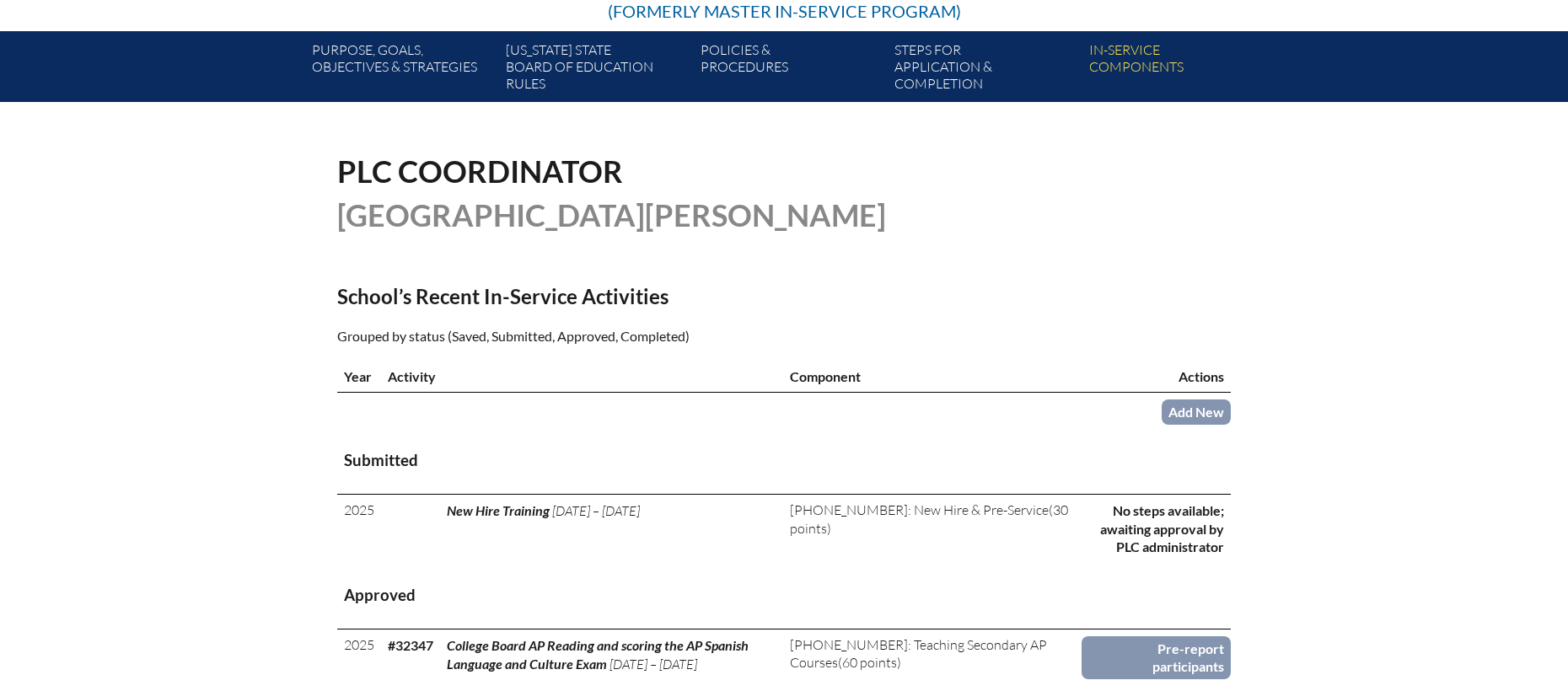
scroll to position [288, 0]
